Goal: Task Accomplishment & Management: Manage account settings

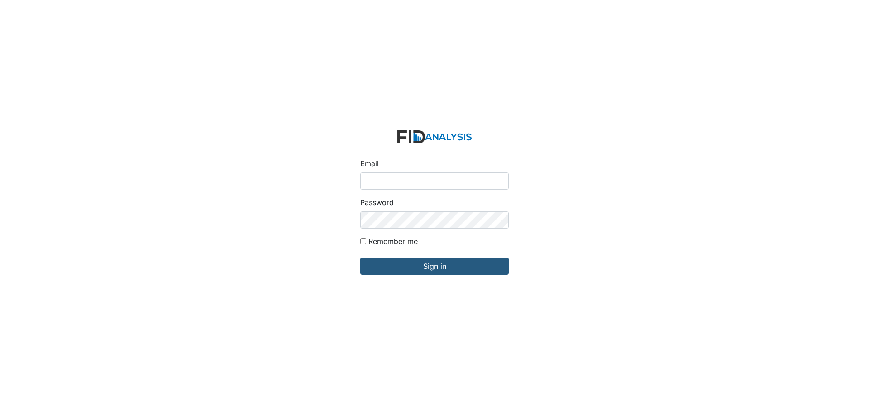
click at [421, 178] on input "Email" at bounding box center [434, 181] width 149 height 17
type input "[EMAIL_ADDRESS][DOMAIN_NAME]"
click at [360, 238] on input "Remember me" at bounding box center [363, 241] width 6 height 6
checkbox input "true"
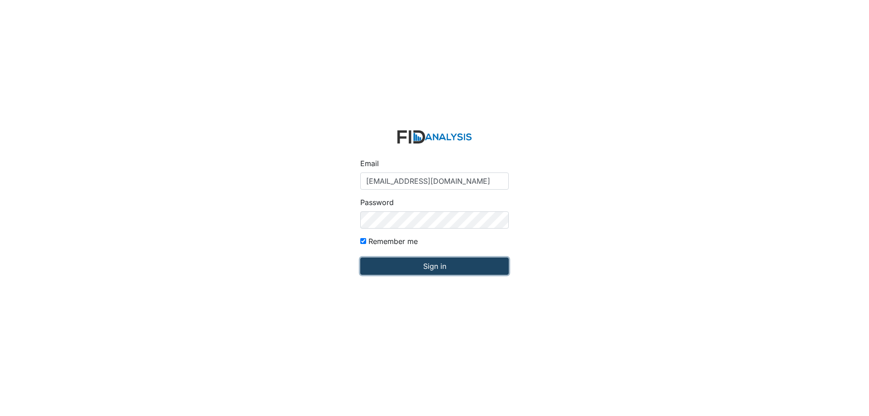
click at [360, 258] on input "Sign in" at bounding box center [434, 266] width 149 height 17
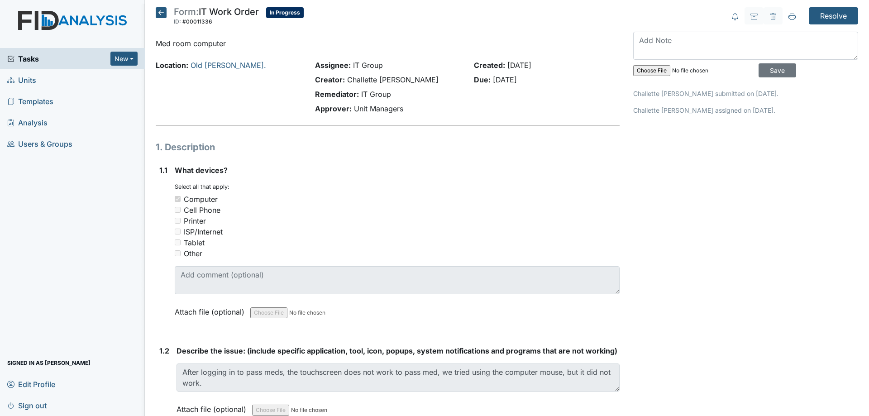
click at [166, 16] on icon at bounding box center [161, 12] width 11 height 11
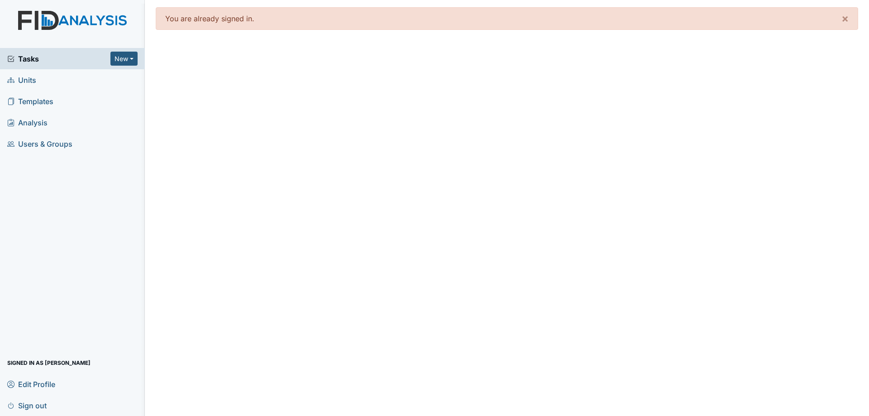
click at [50, 67] on div "Tasks New Form Inspection Document Bundle" at bounding box center [72, 58] width 145 height 21
click at [34, 62] on span "Tasks" at bounding box center [58, 58] width 103 height 11
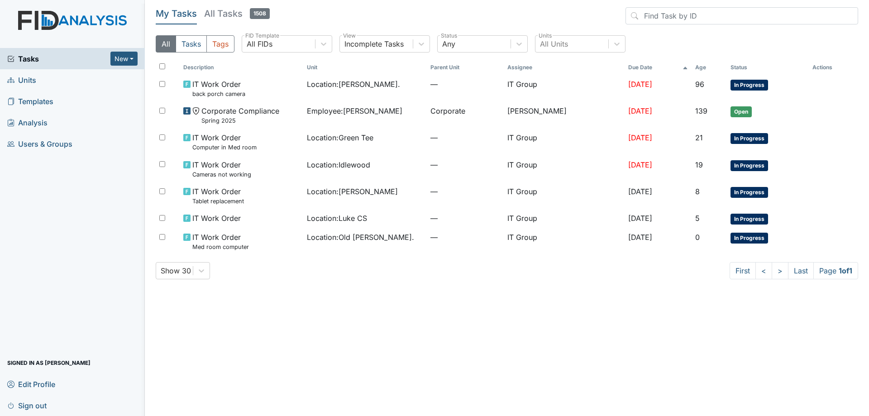
click at [231, 14] on h5 "All Tasks 1508" at bounding box center [237, 13] width 66 height 13
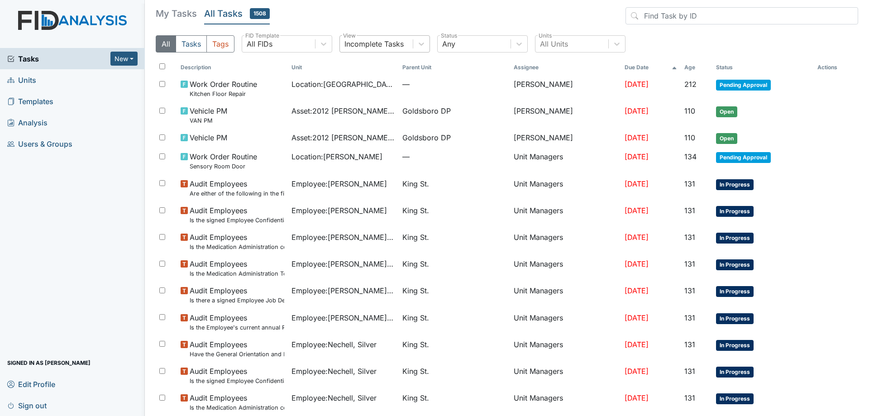
click at [395, 42] on div "Incomplete Tasks" at bounding box center [374, 43] width 59 height 11
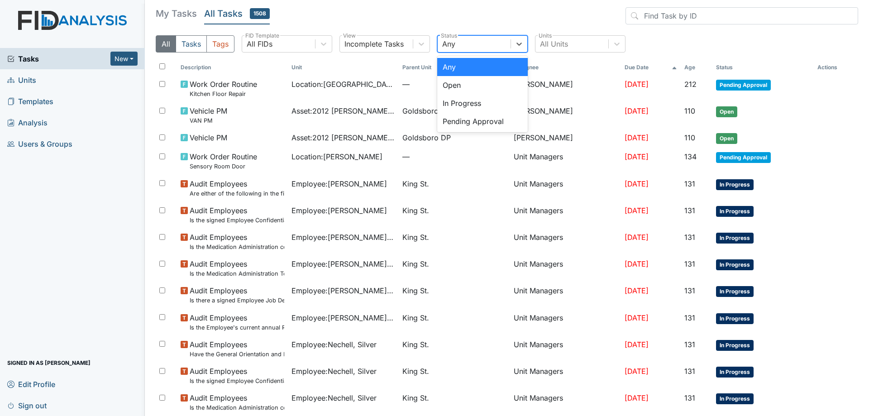
click at [481, 43] on div "Any" at bounding box center [474, 44] width 73 height 16
click at [464, 118] on div "Pending Approval" at bounding box center [482, 121] width 91 height 18
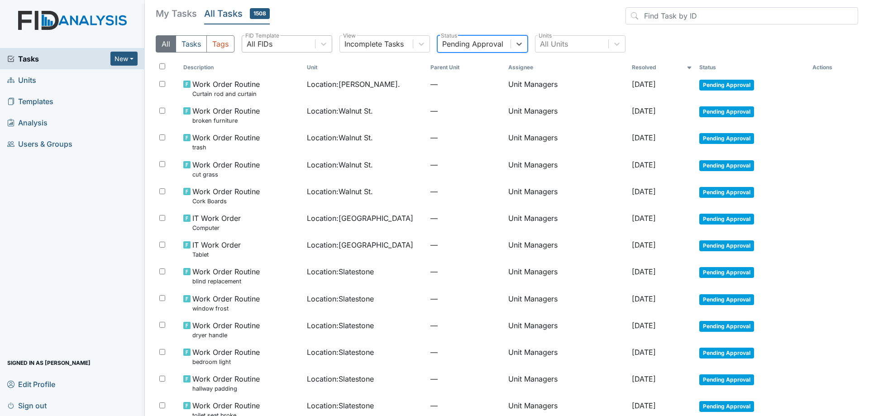
click at [282, 46] on div "All FIDs" at bounding box center [278, 44] width 73 height 16
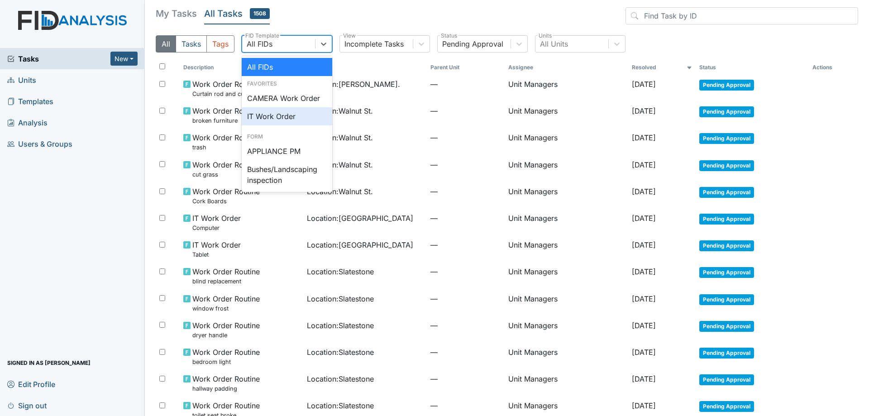
click at [275, 110] on div "IT Work Order" at bounding box center [287, 116] width 91 height 18
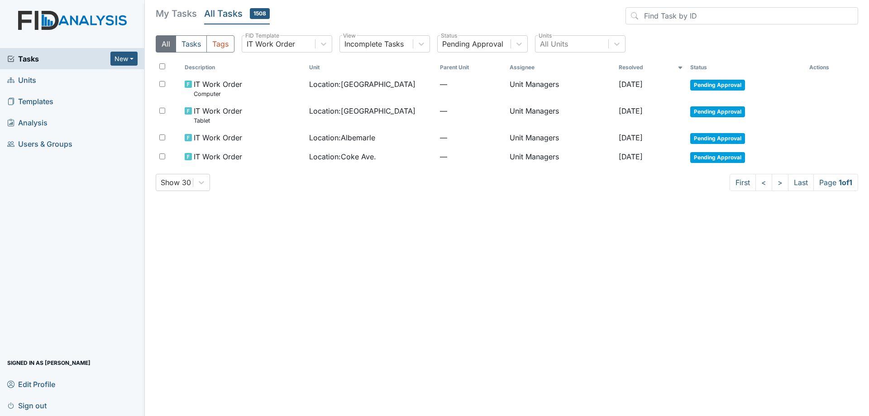
click at [178, 17] on h5 "My Tasks" at bounding box center [176, 13] width 41 height 13
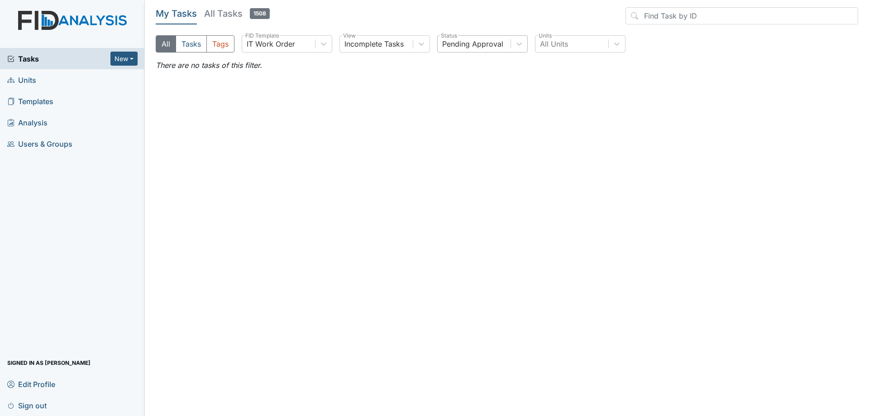
click at [480, 45] on div "Pending Approval" at bounding box center [472, 43] width 61 height 11
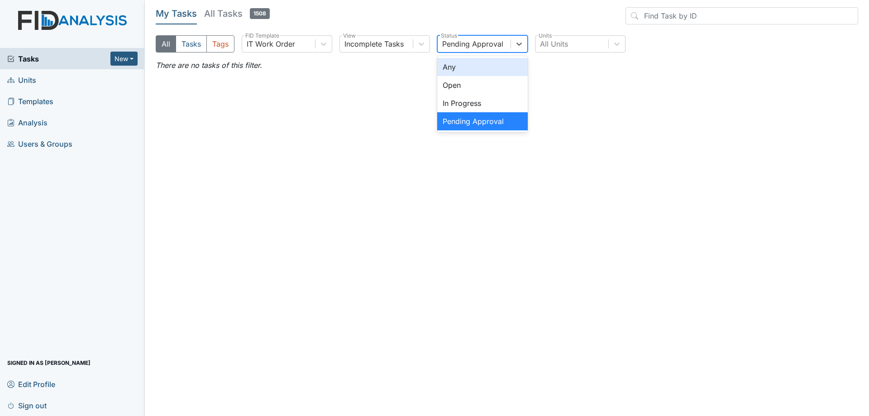
click at [475, 69] on div "Any" at bounding box center [482, 67] width 91 height 18
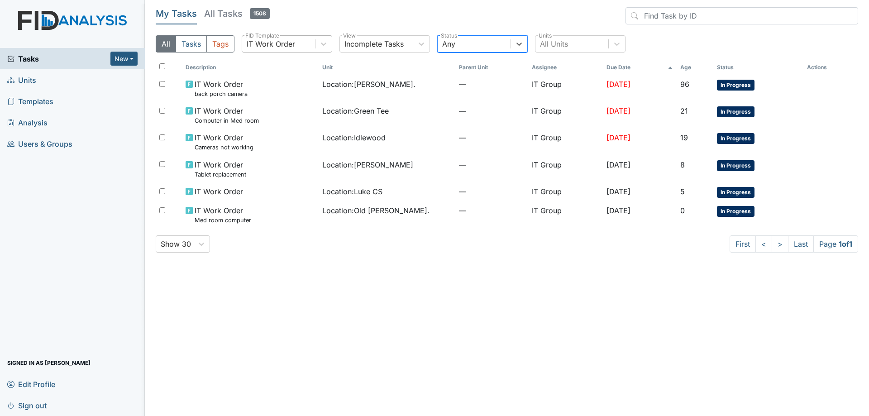
click at [293, 47] on div "IT Work Order" at bounding box center [271, 43] width 48 height 11
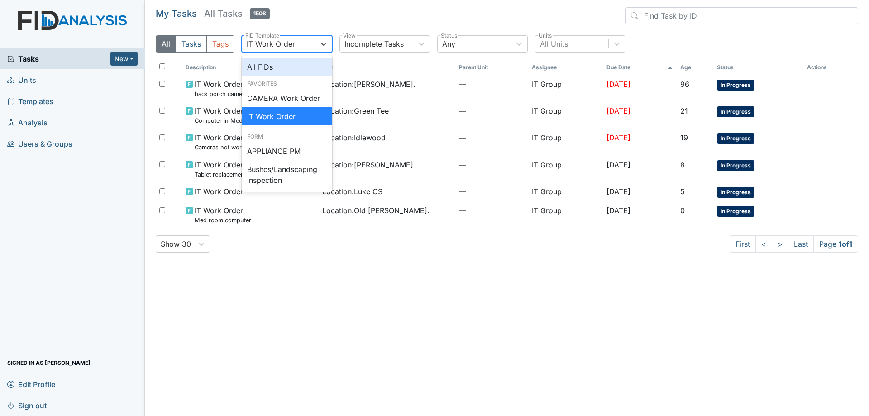
click at [285, 74] on div "All FIDs" at bounding box center [287, 67] width 91 height 18
